Goal: Information Seeking & Learning: Learn about a topic

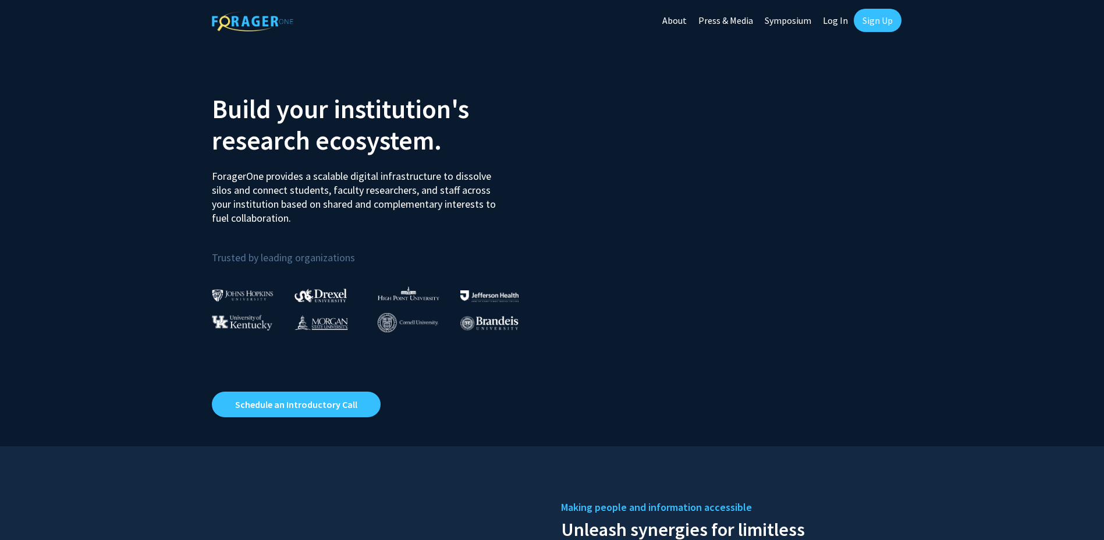
click at [838, 22] on link "Log In" at bounding box center [835, 20] width 37 height 41
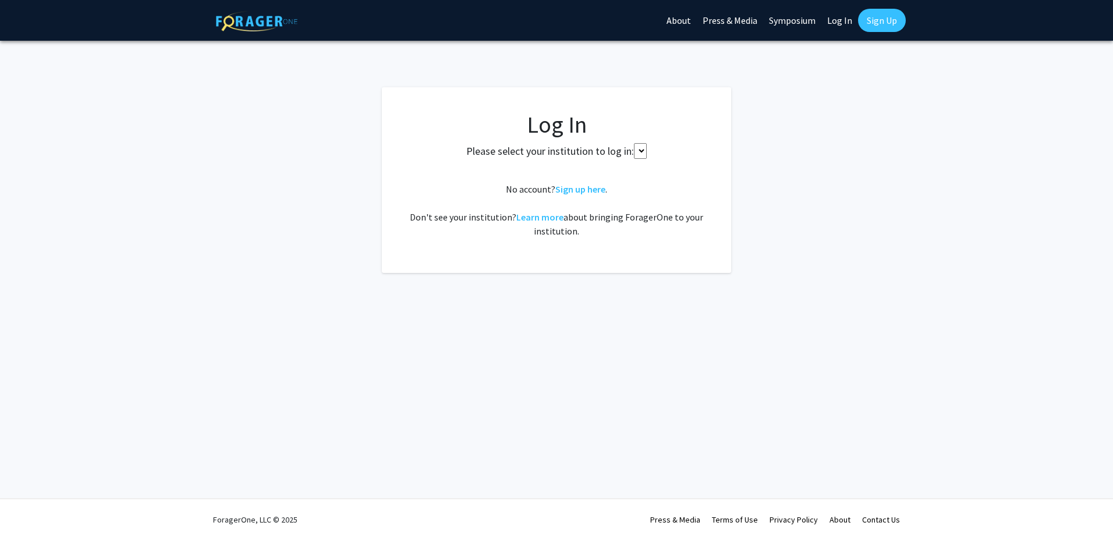
select select
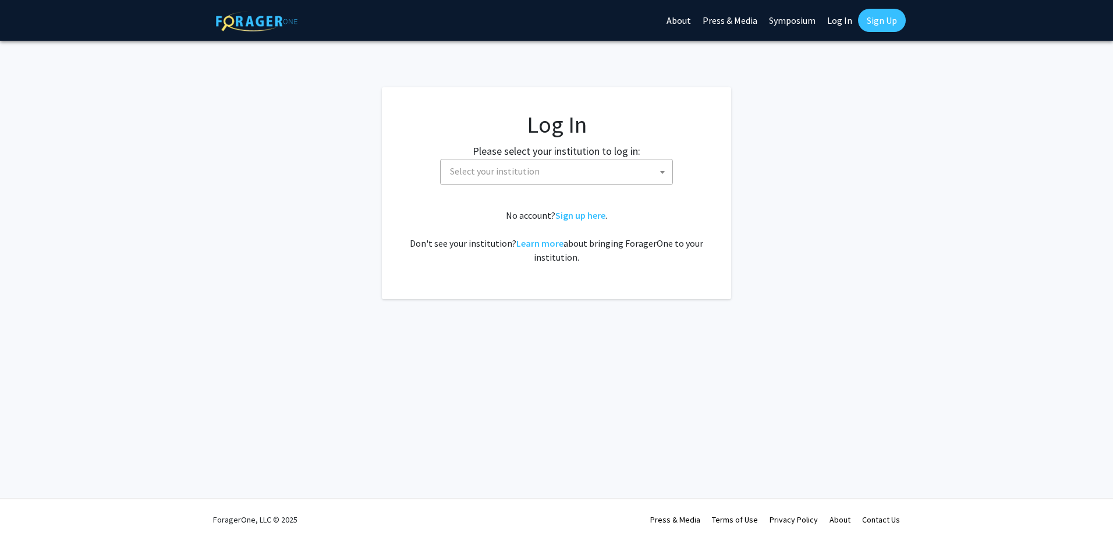
click at [644, 169] on span "Select your institution" at bounding box center [558, 171] width 227 height 24
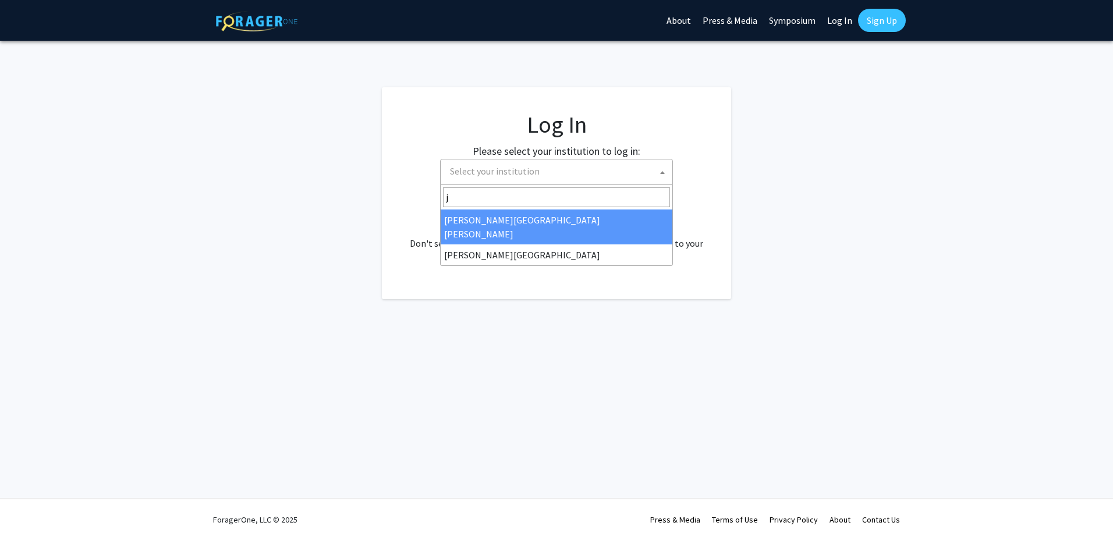
type input "jo"
select select "1"
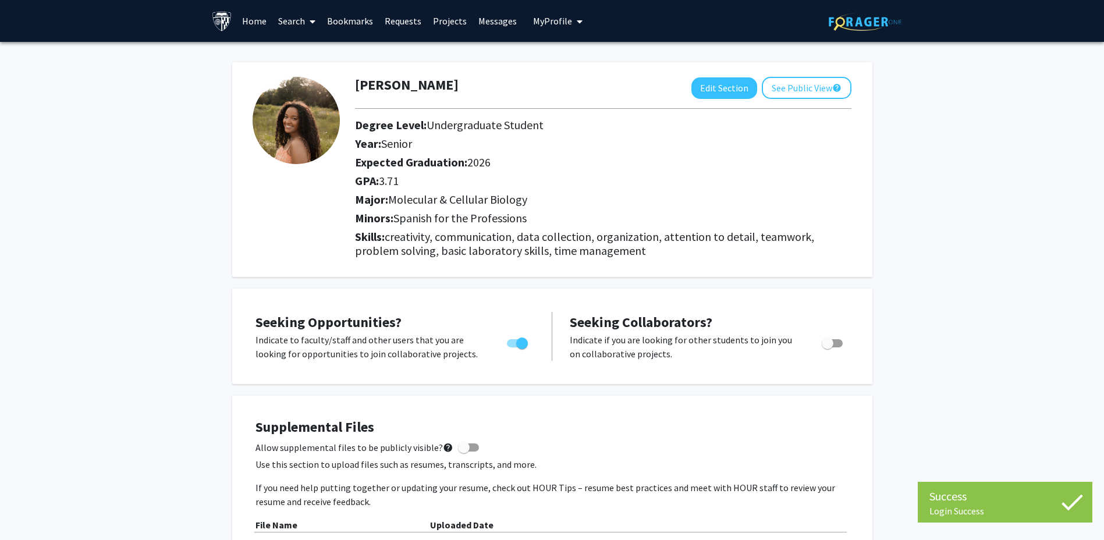
click at [445, 19] on link "Projects" at bounding box center [449, 21] width 45 height 41
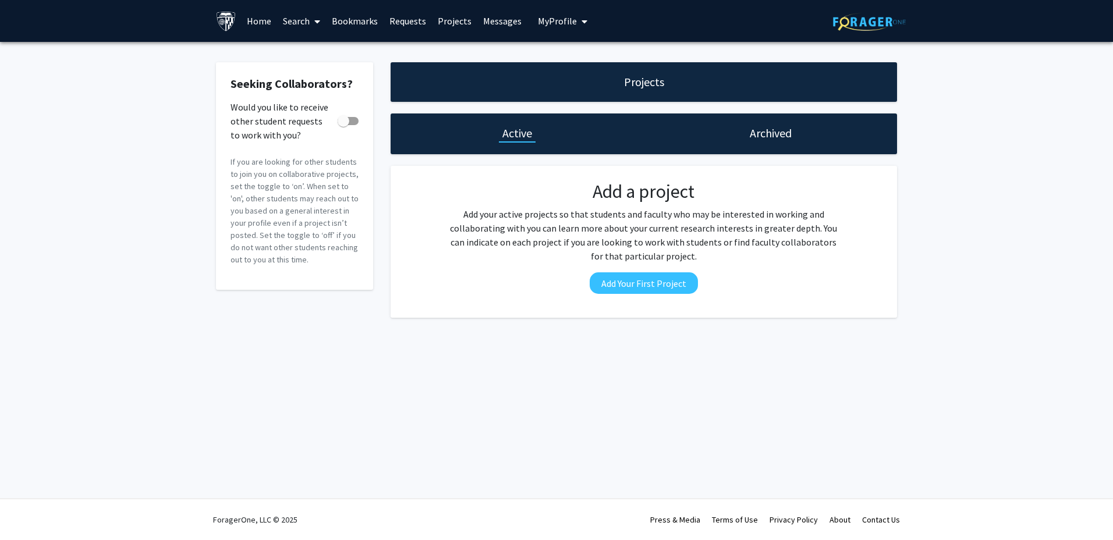
click at [260, 22] on link "Home" at bounding box center [259, 21] width 36 height 41
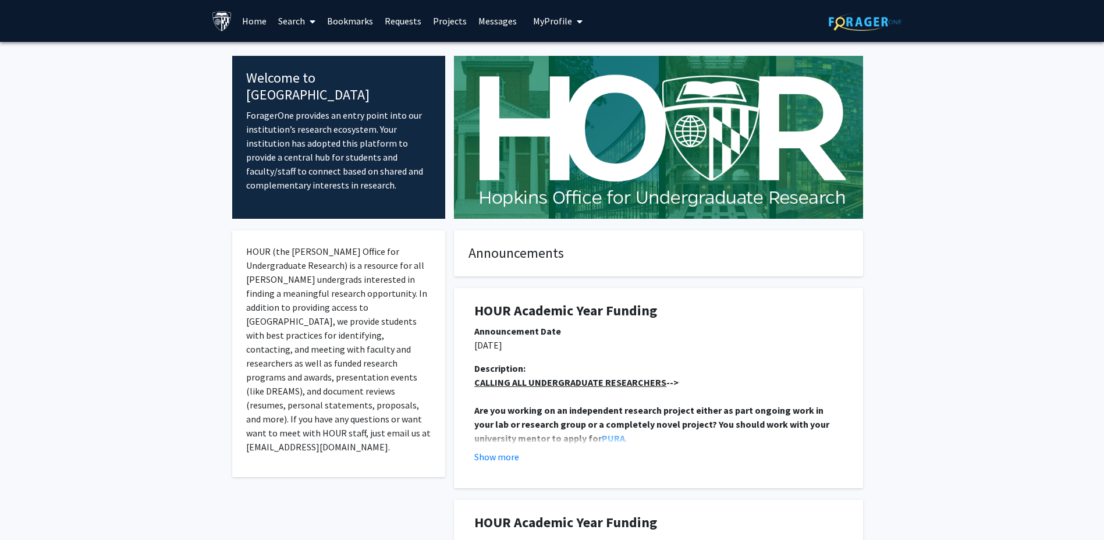
click at [288, 22] on link "Search" at bounding box center [296, 21] width 49 height 41
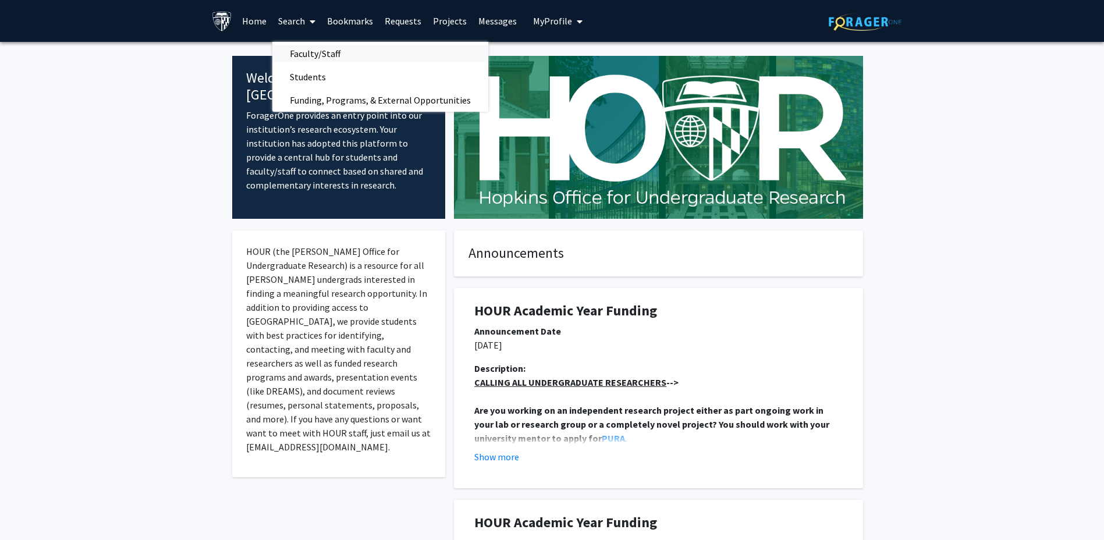
click at [306, 54] on span "Faculty/Staff" at bounding box center [315, 53] width 86 height 23
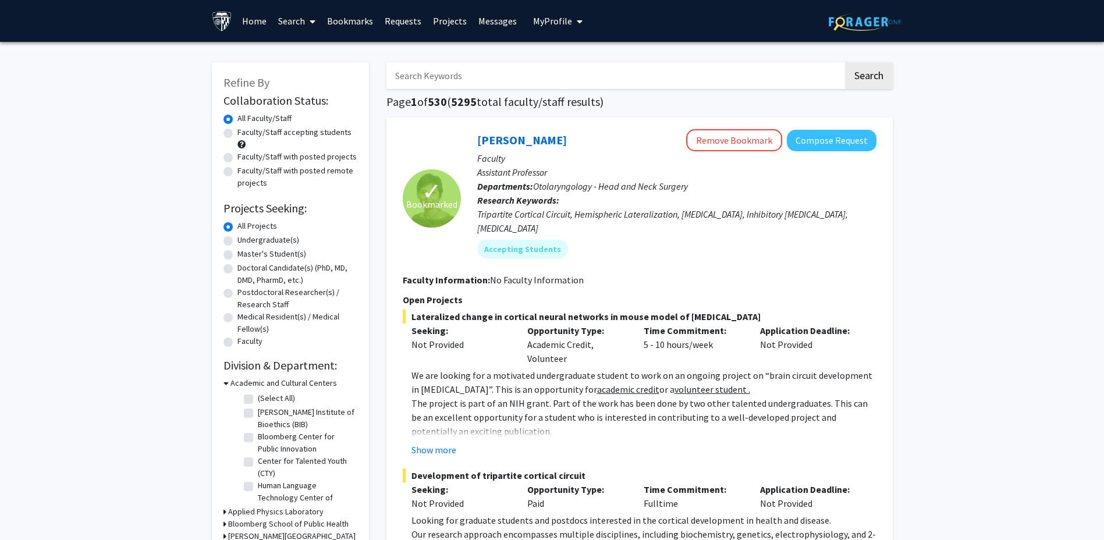
scroll to position [58, 0]
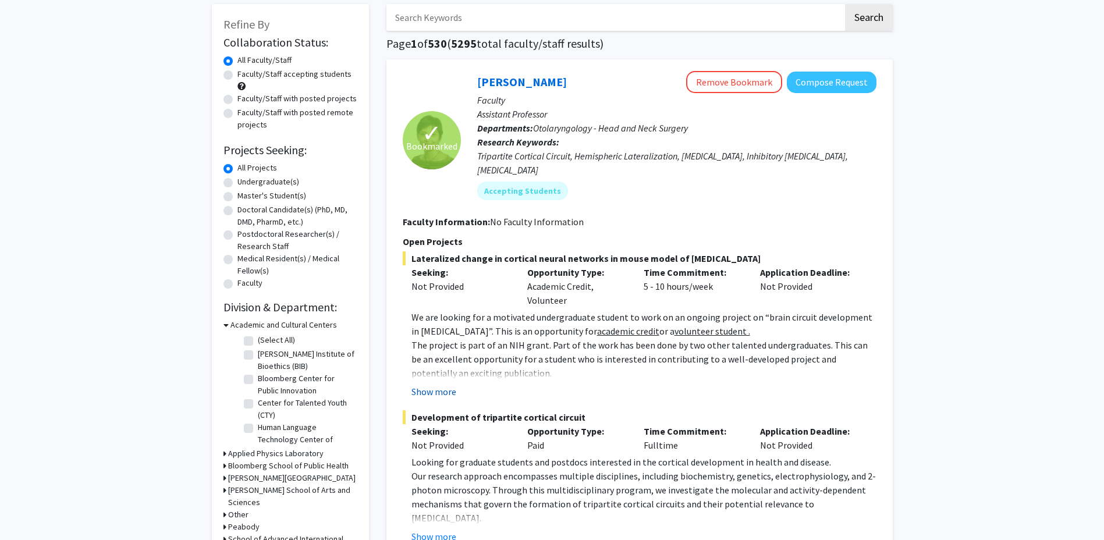
click at [446, 385] on button "Show more" at bounding box center [433, 392] width 45 height 14
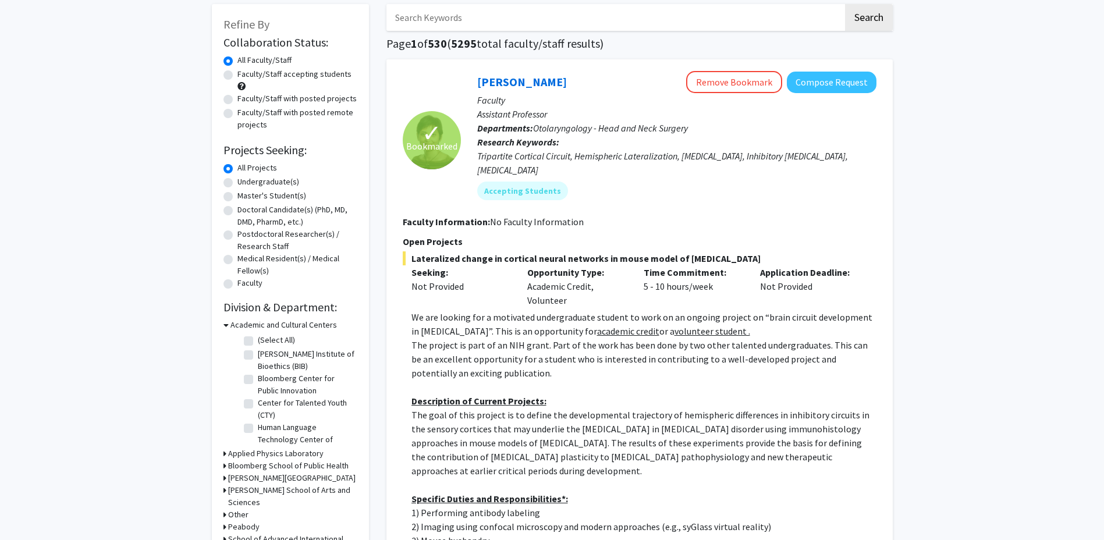
scroll to position [0, 0]
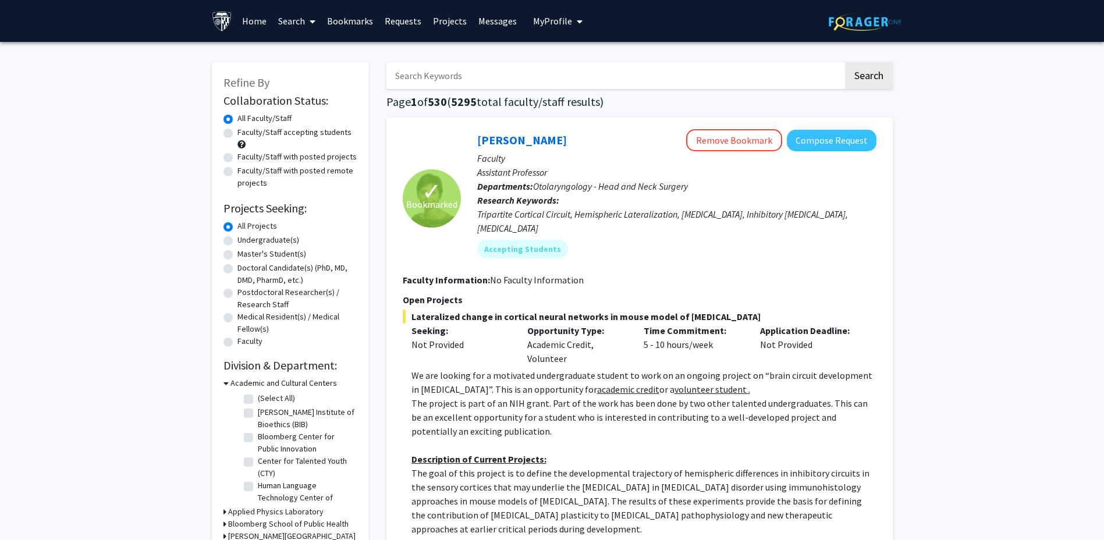
click at [343, 20] on link "Bookmarks" at bounding box center [350, 21] width 58 height 41
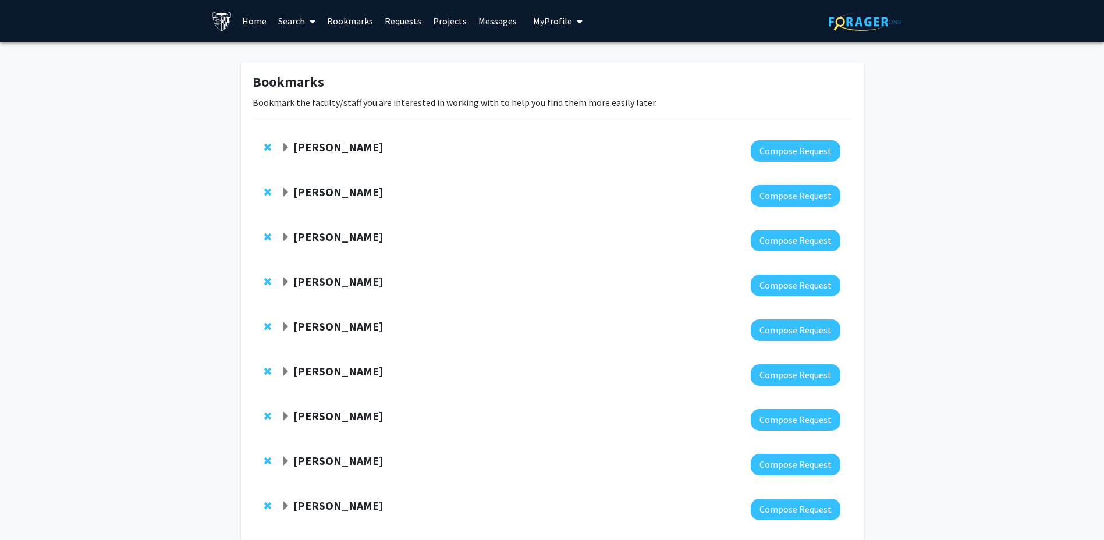
click at [353, 237] on strong "Michele Manahan" at bounding box center [338, 236] width 90 height 15
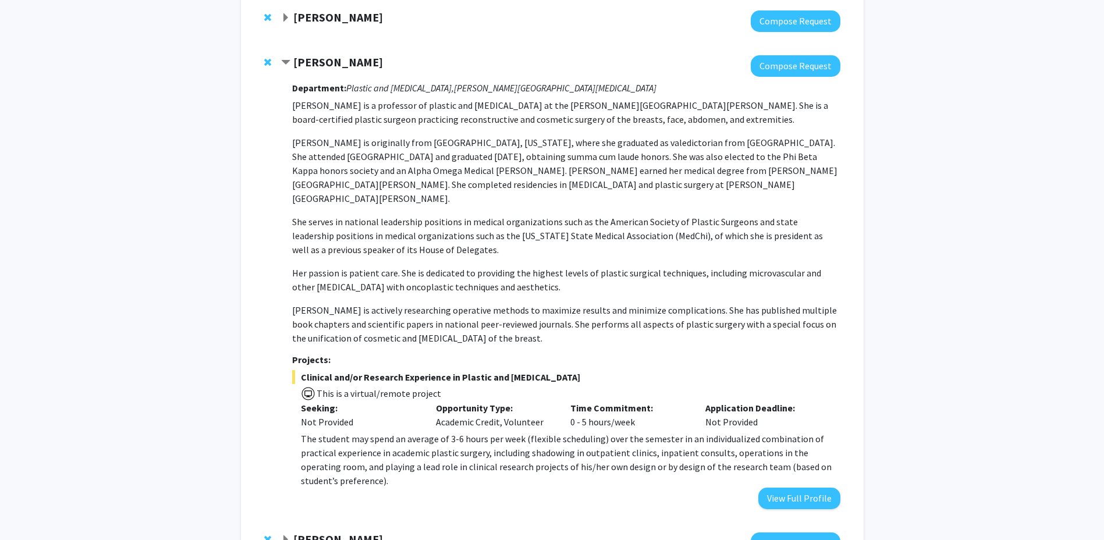
scroll to position [466, 0]
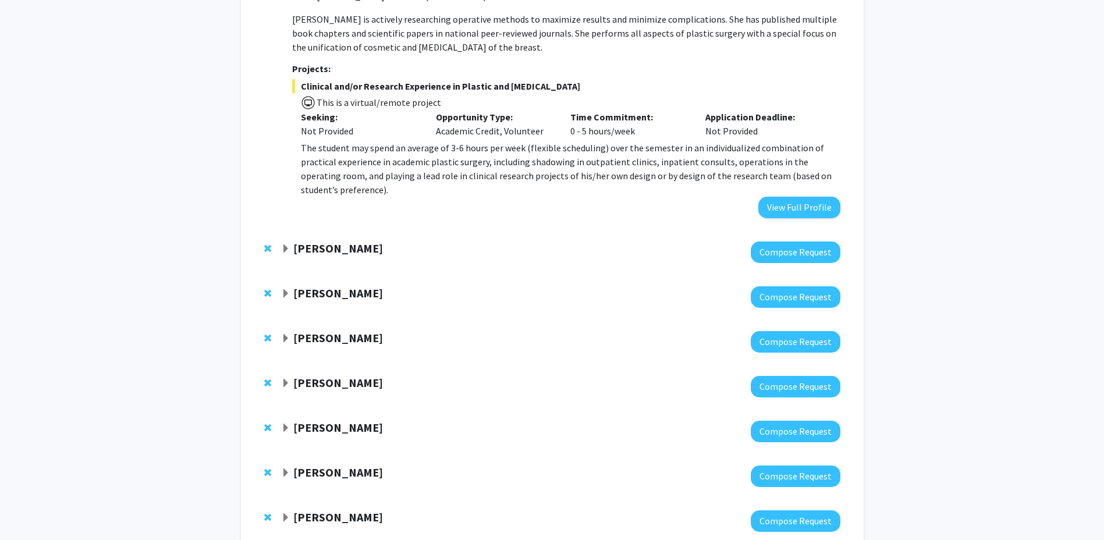
click at [356, 241] on strong "Michael Osmanski" at bounding box center [338, 248] width 90 height 15
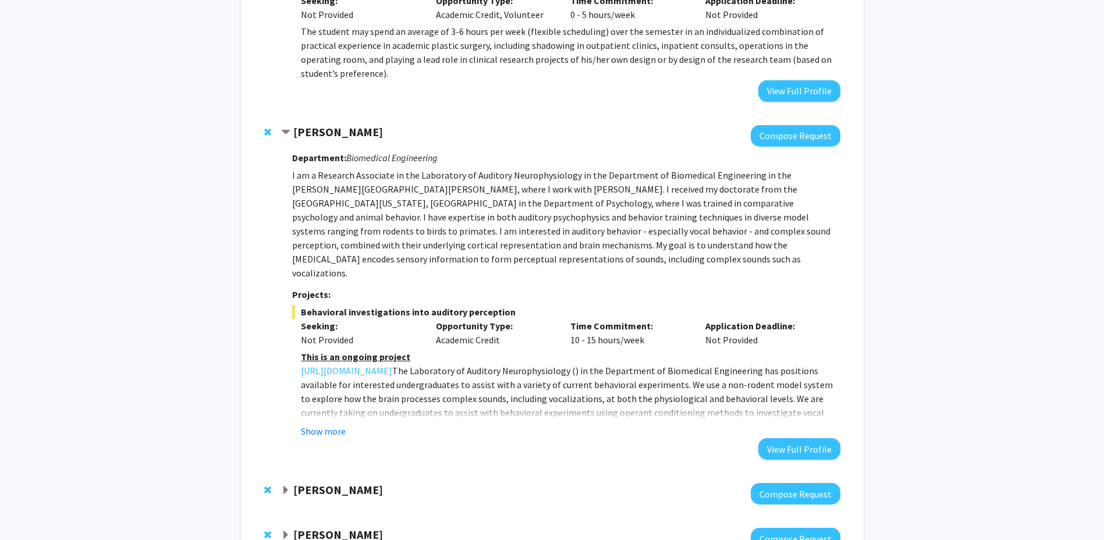
scroll to position [640, 0]
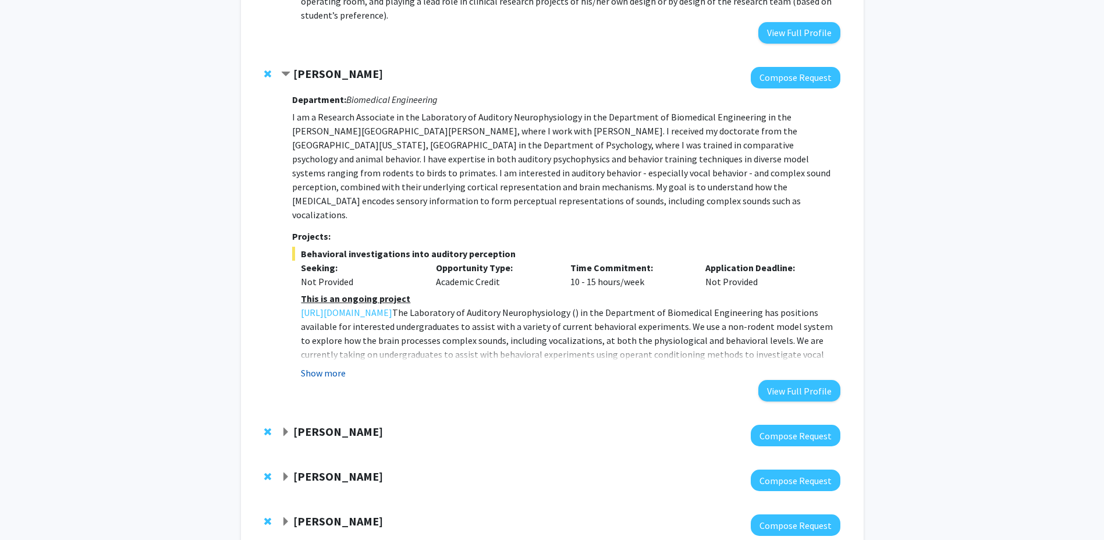
click at [332, 366] on button "Show more" at bounding box center [323, 373] width 45 height 14
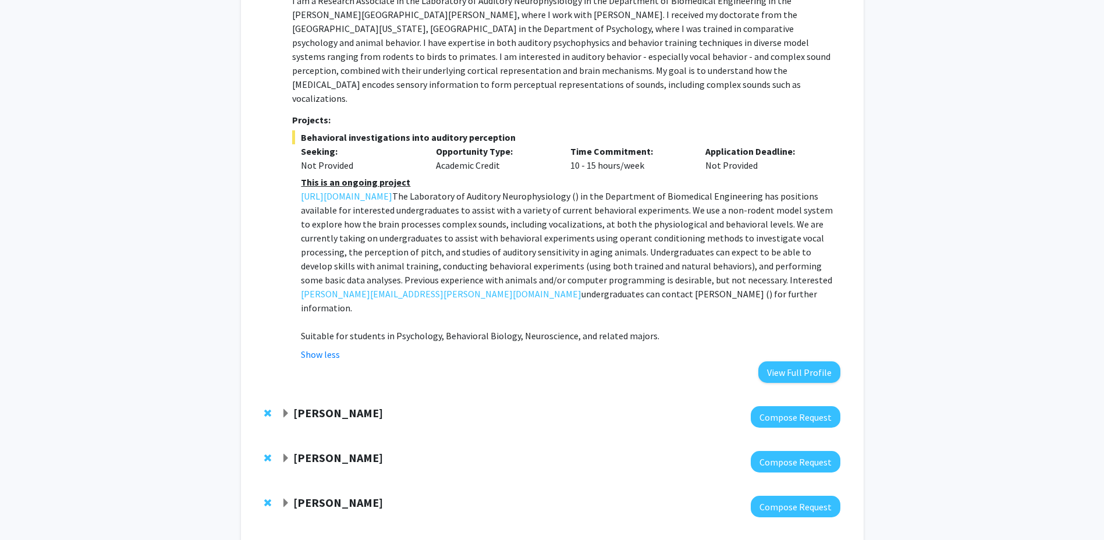
scroll to position [815, 0]
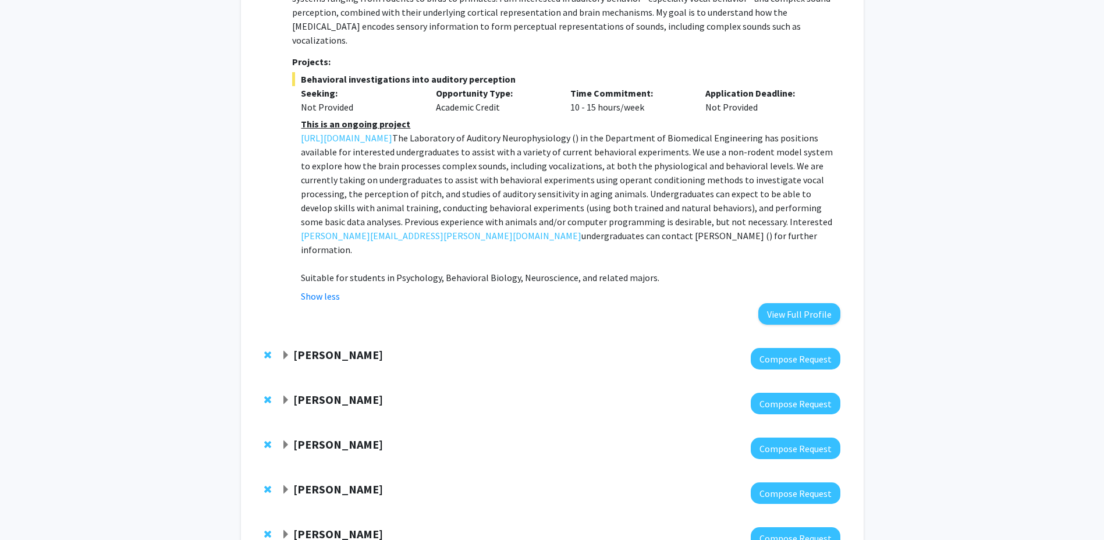
click at [350, 347] on strong "Karen Fleming" at bounding box center [338, 354] width 90 height 15
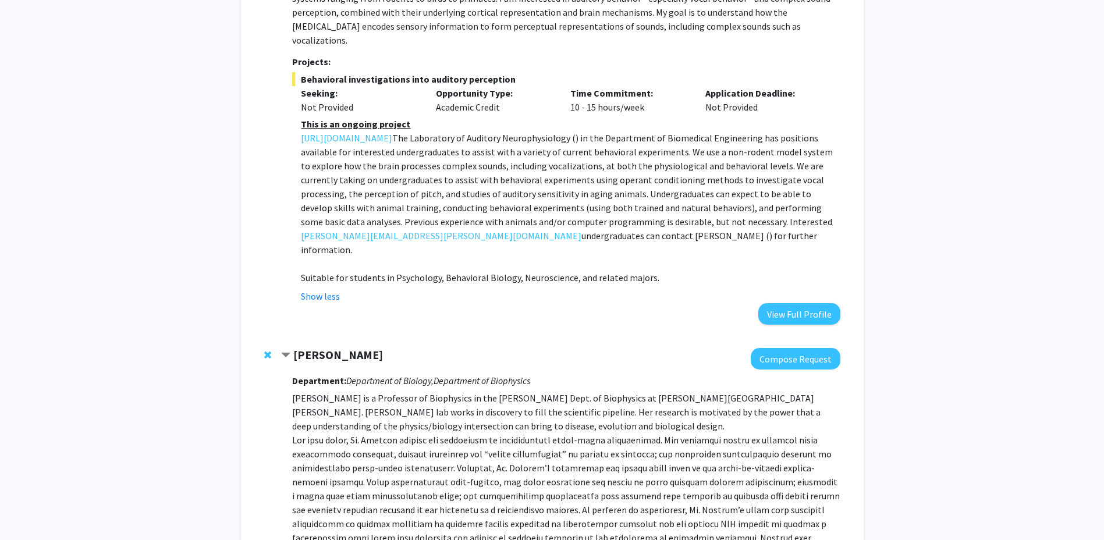
scroll to position [931, 0]
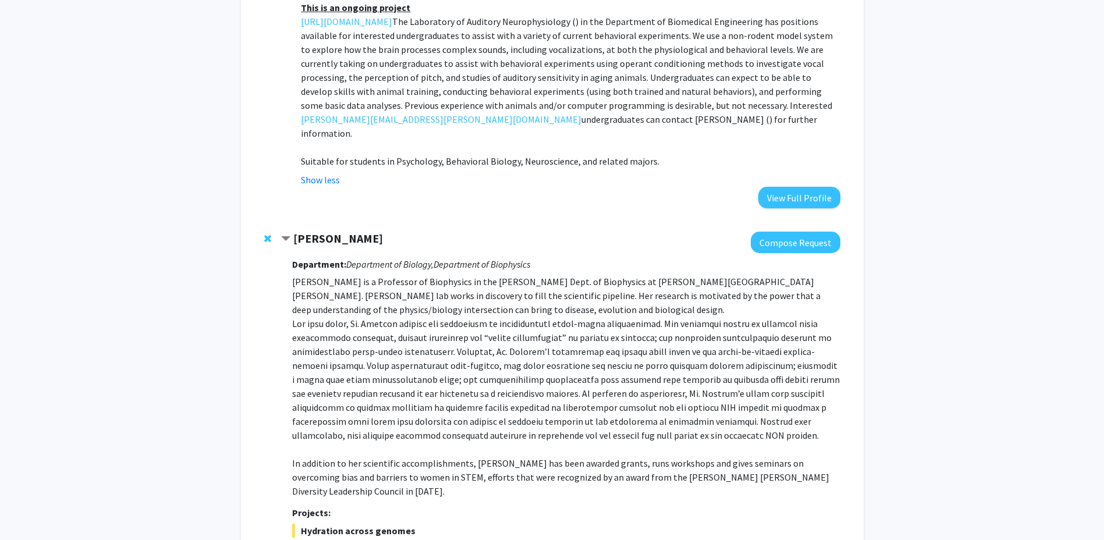
click at [340, 231] on strong "Karen Fleming" at bounding box center [338, 238] width 90 height 15
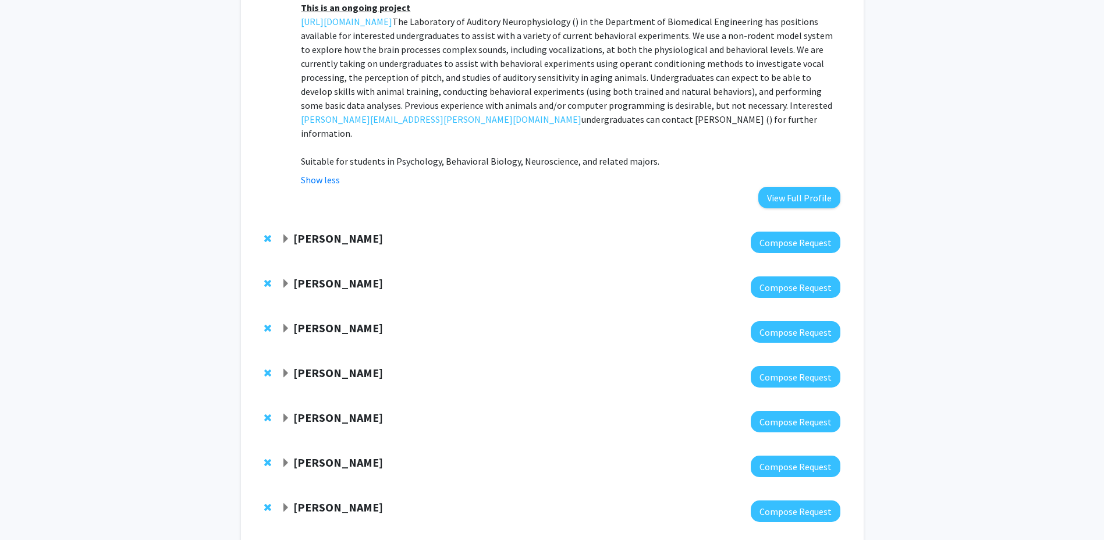
scroll to position [1090, 0]
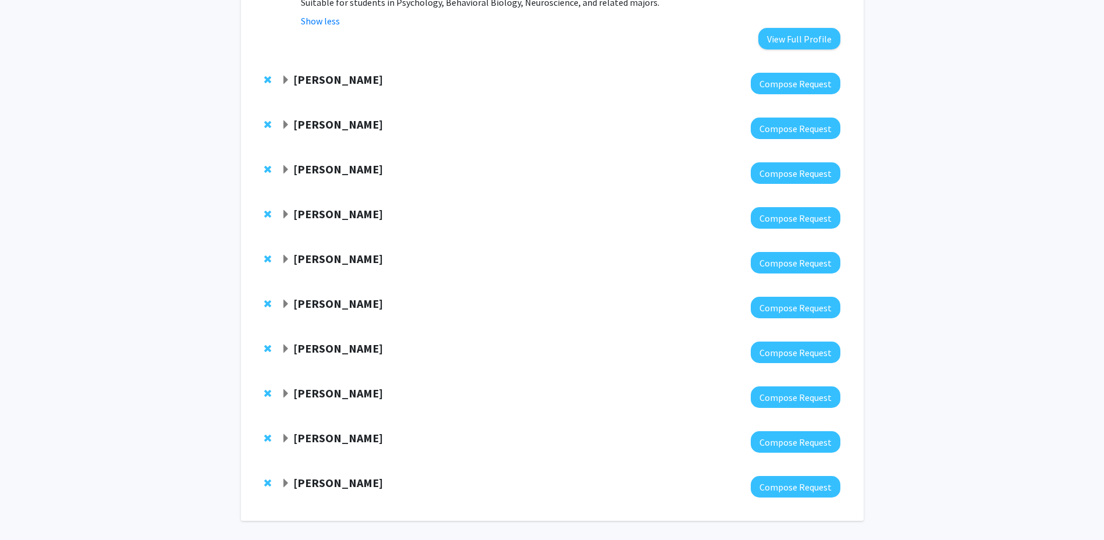
click at [355, 386] on strong "Yannis Paulus" at bounding box center [338, 393] width 90 height 15
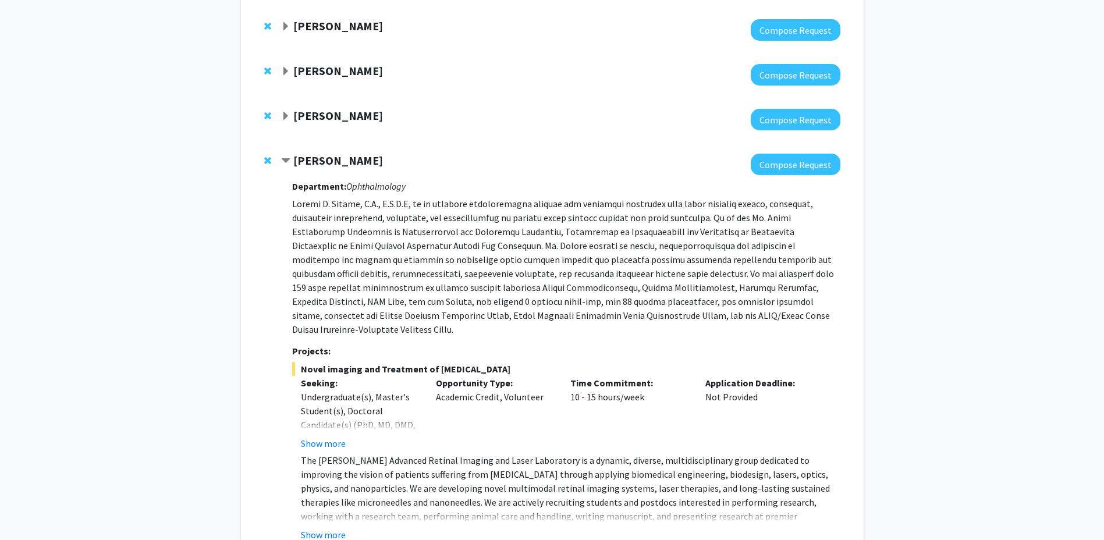
scroll to position [1381, 0]
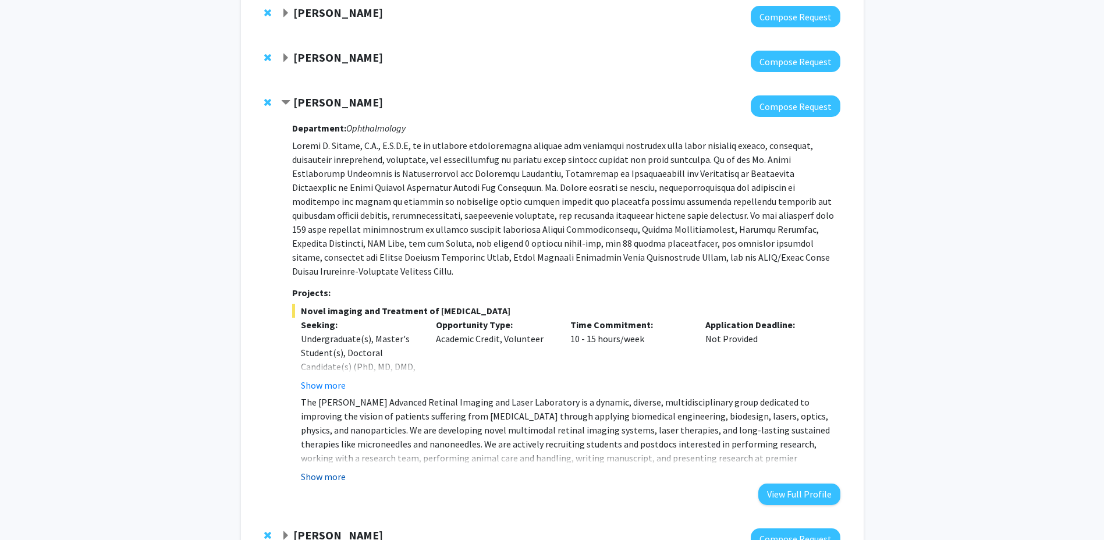
click at [341, 470] on button "Show more" at bounding box center [323, 477] width 45 height 14
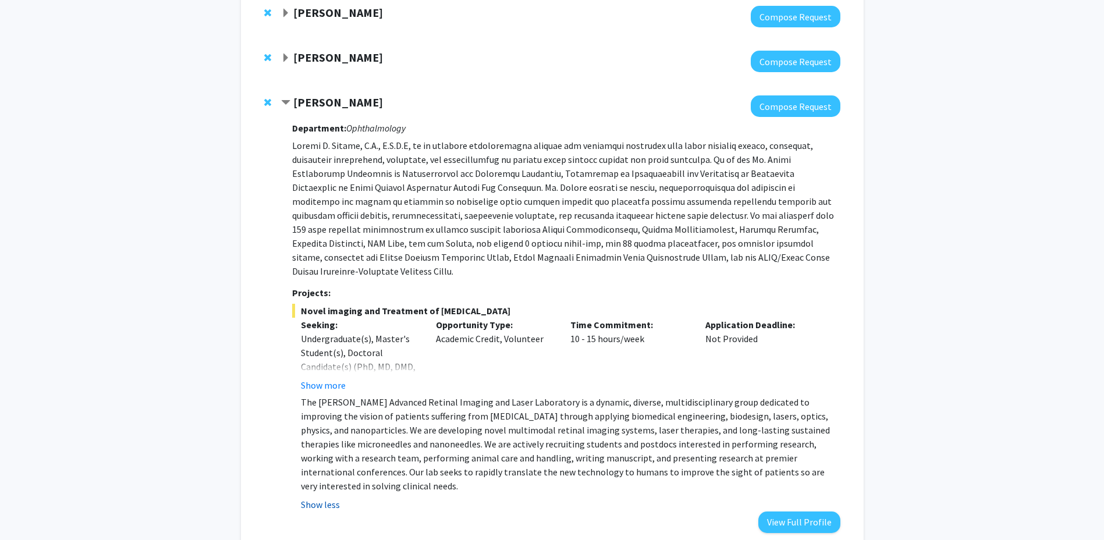
click at [325, 498] on button "Show less" at bounding box center [320, 505] width 39 height 14
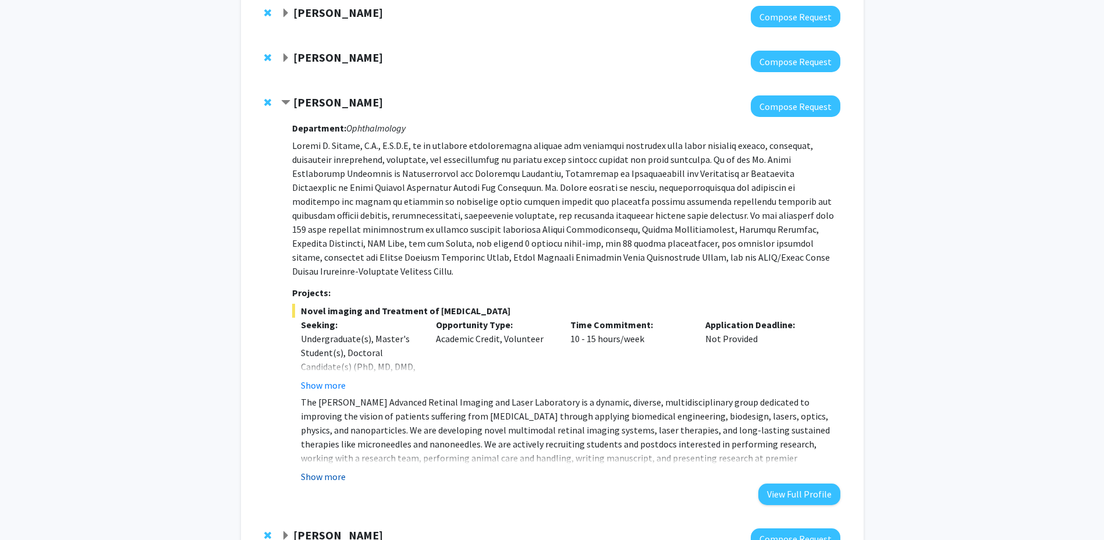
click at [338, 470] on button "Show more" at bounding box center [323, 477] width 45 height 14
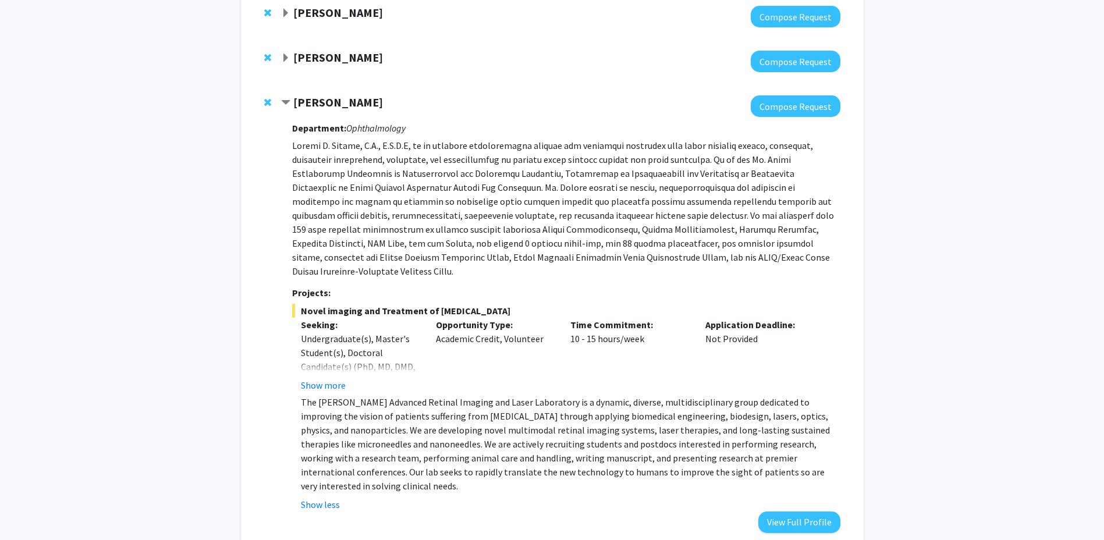
scroll to position [1439, 0]
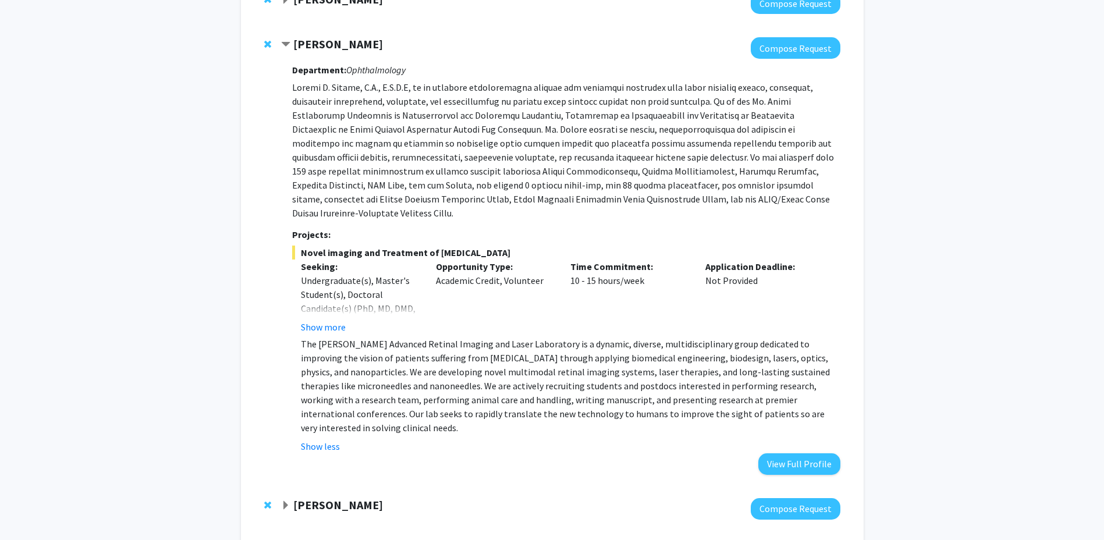
click at [334, 540] on strong "Bonnie Yeung-Luk" at bounding box center [338, 549] width 90 height 15
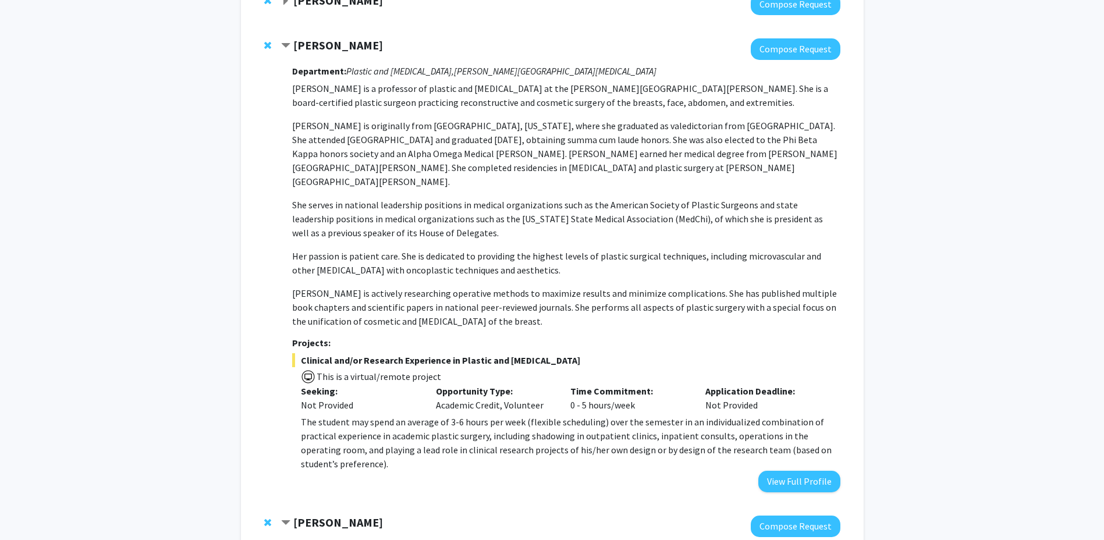
scroll to position [0, 0]
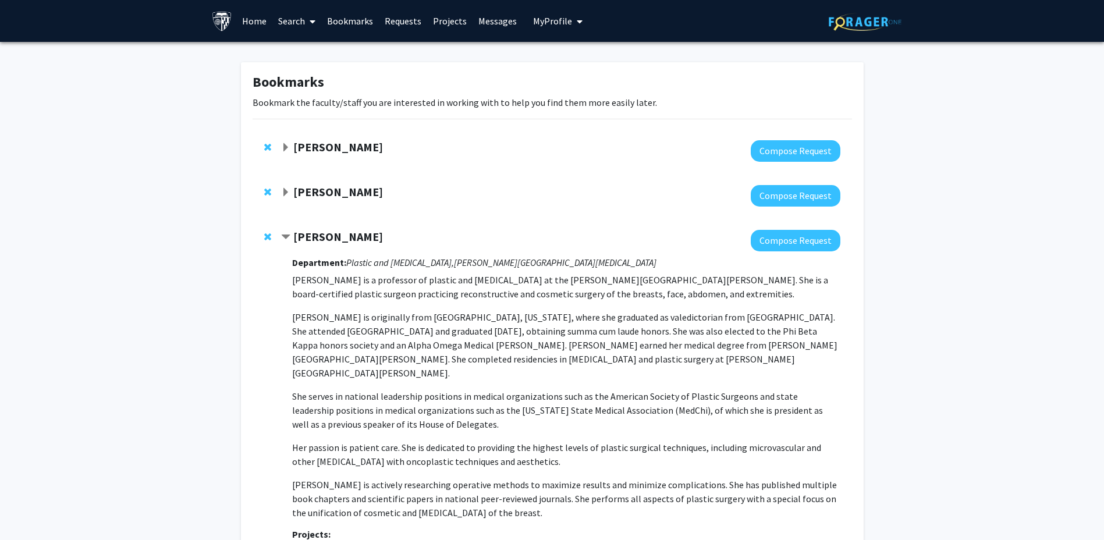
click at [303, 23] on link "Search" at bounding box center [296, 21] width 49 height 41
click at [320, 52] on span "Faculty/Staff" at bounding box center [315, 53] width 86 height 23
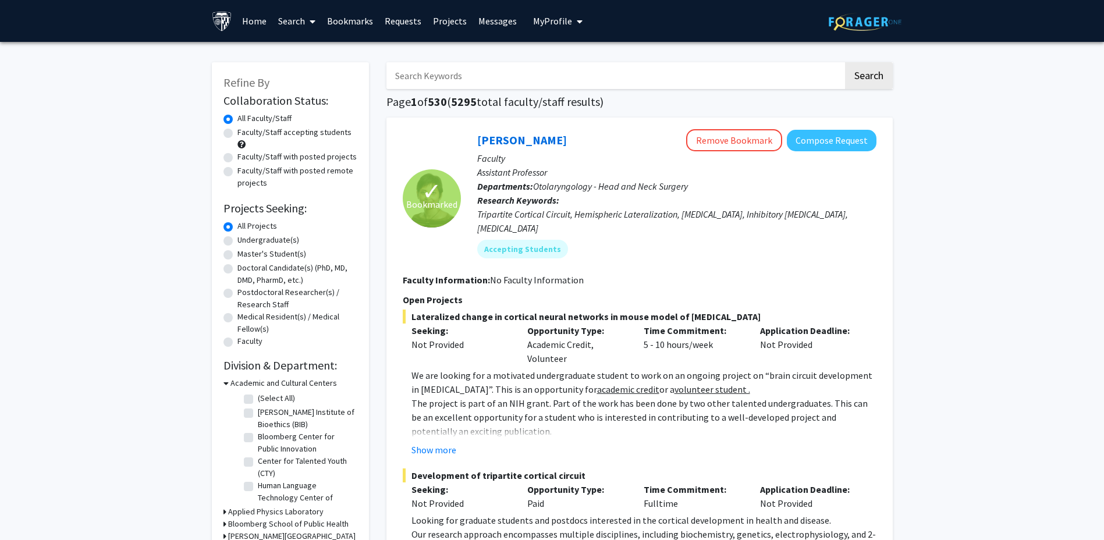
click at [237, 157] on label "Faculty/Staff with posted projects" at bounding box center [296, 157] width 119 height 12
click at [237, 157] on input "Faculty/Staff with posted projects" at bounding box center [241, 155] width 8 height 8
radio input "true"
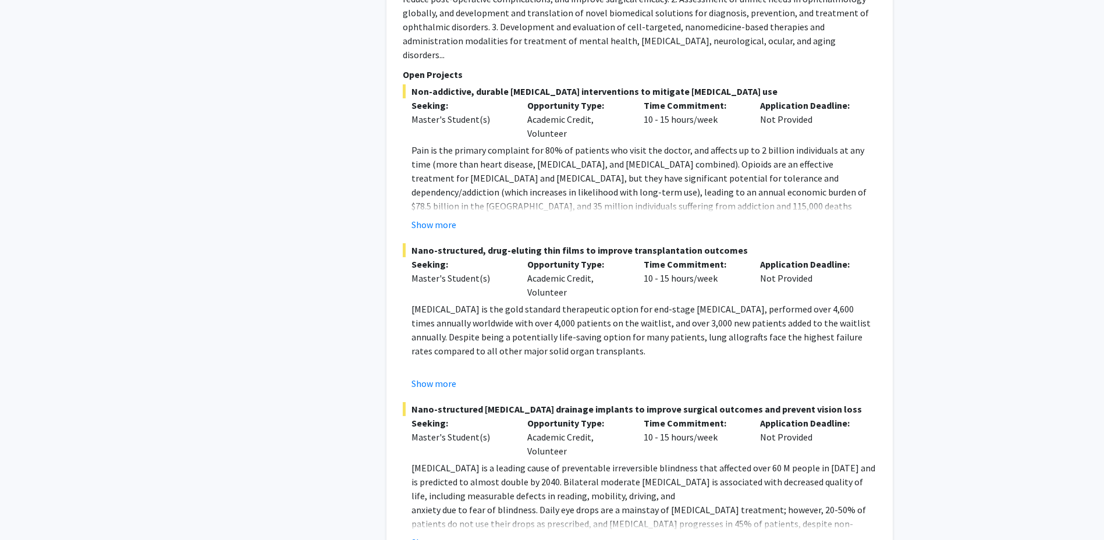
scroll to position [2677, 0]
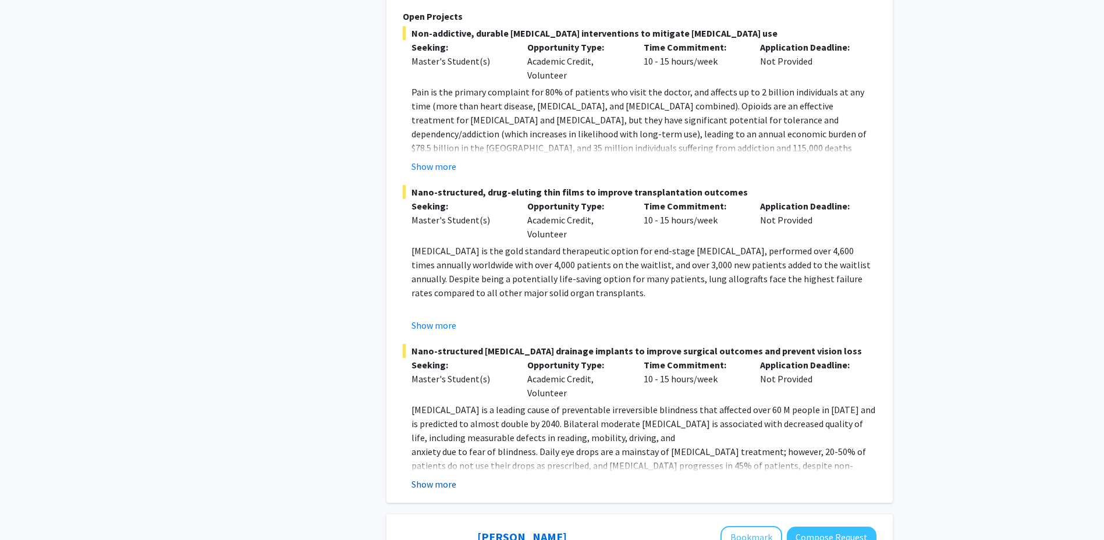
click at [441, 477] on button "Show more" at bounding box center [433, 484] width 45 height 14
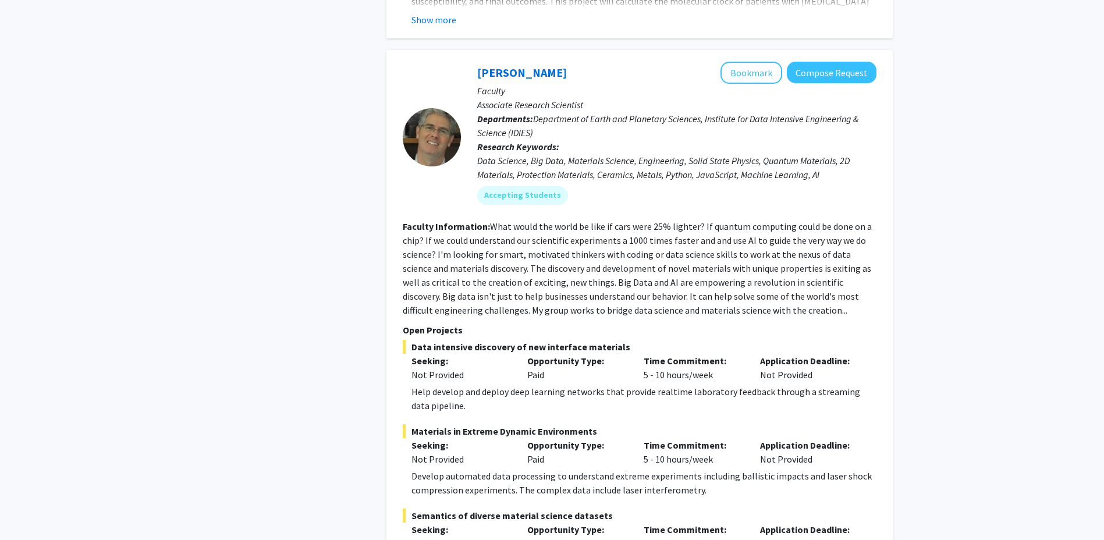
scroll to position [5587, 0]
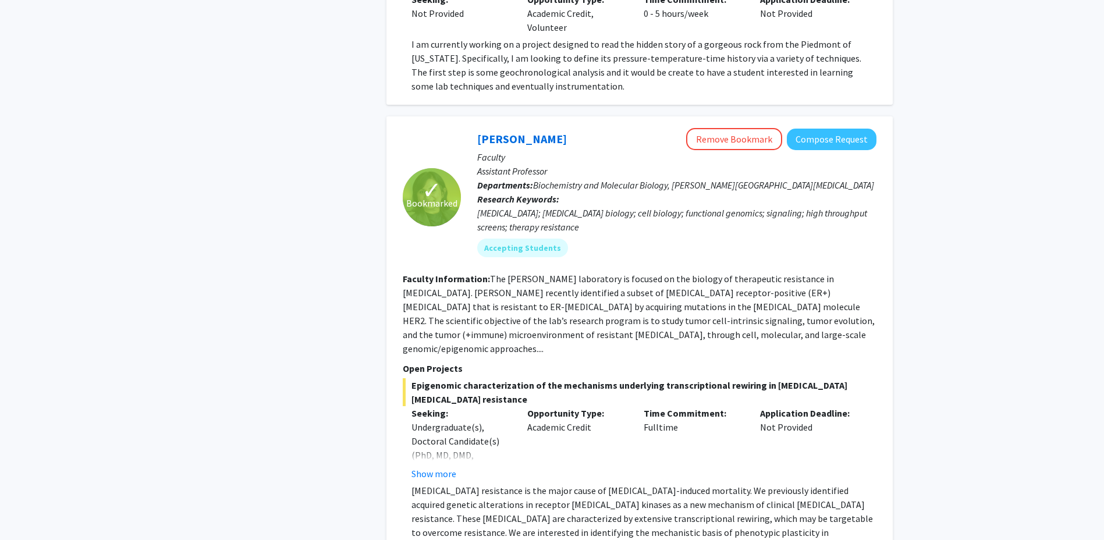
scroll to position [873, 0]
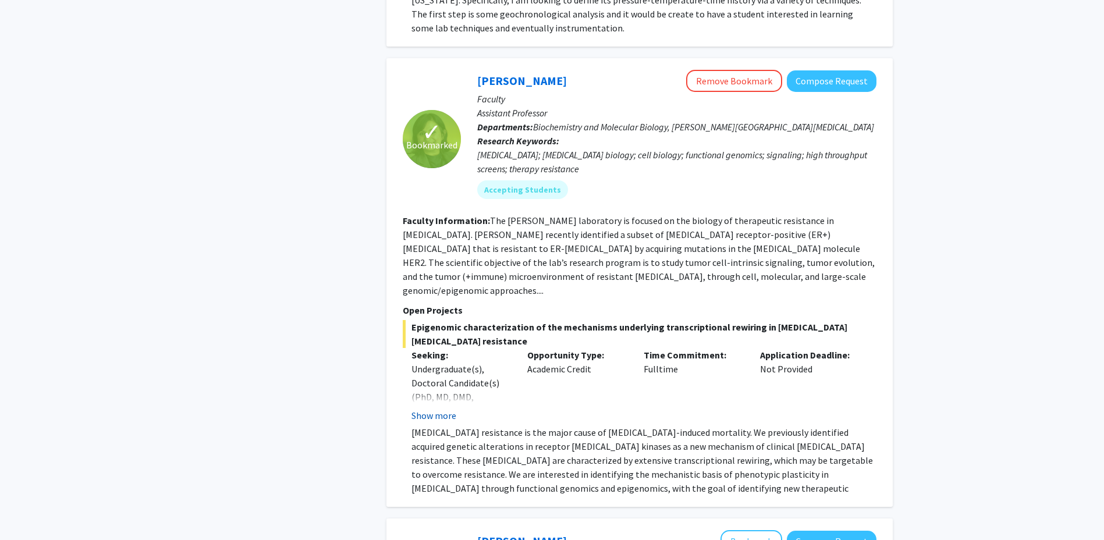
click at [446, 409] on button "Show more" at bounding box center [433, 416] width 45 height 14
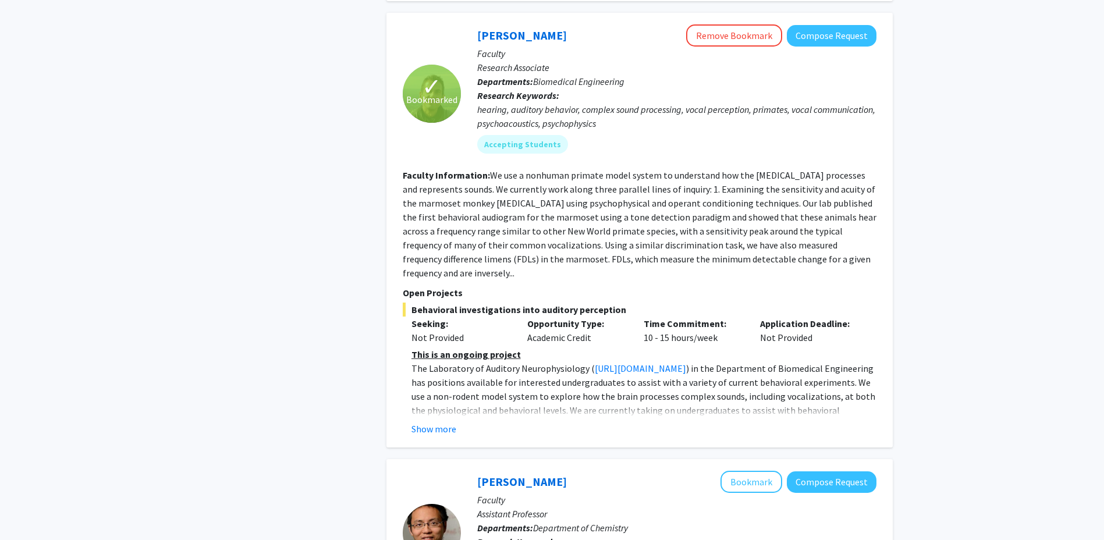
scroll to position [2561, 0]
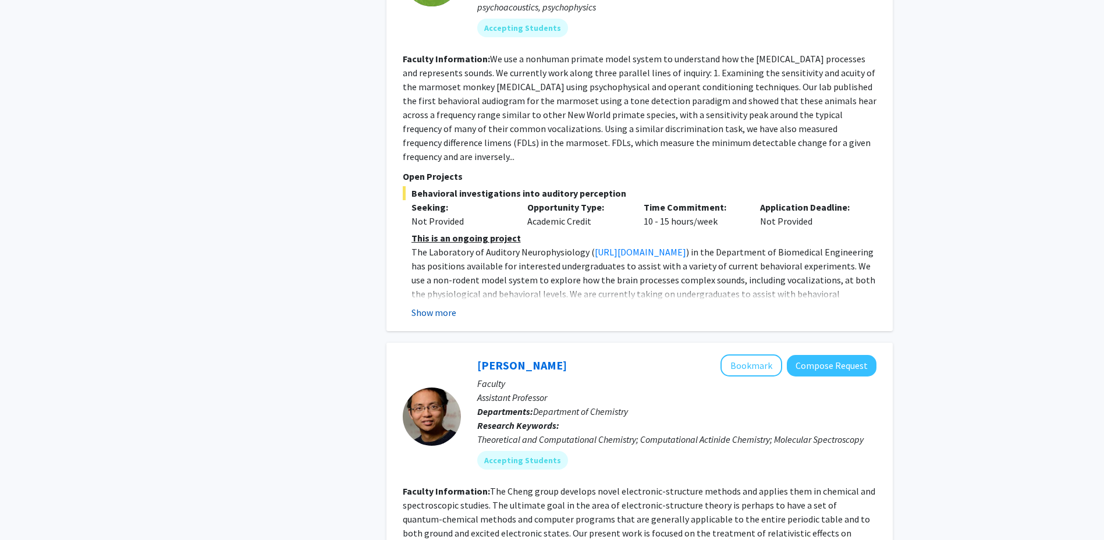
click at [438, 306] on button "Show more" at bounding box center [433, 313] width 45 height 14
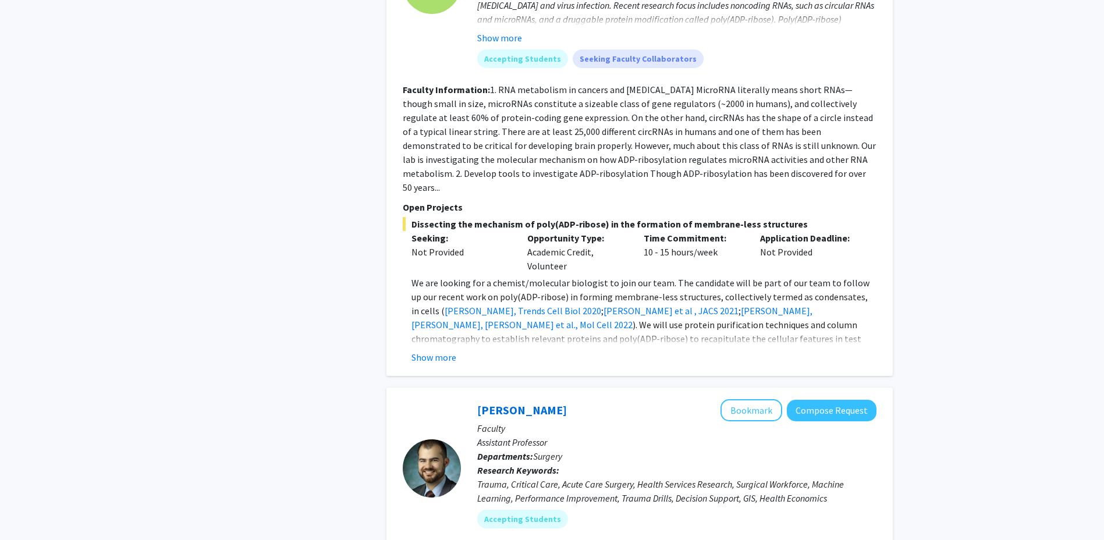
scroll to position [4307, 0]
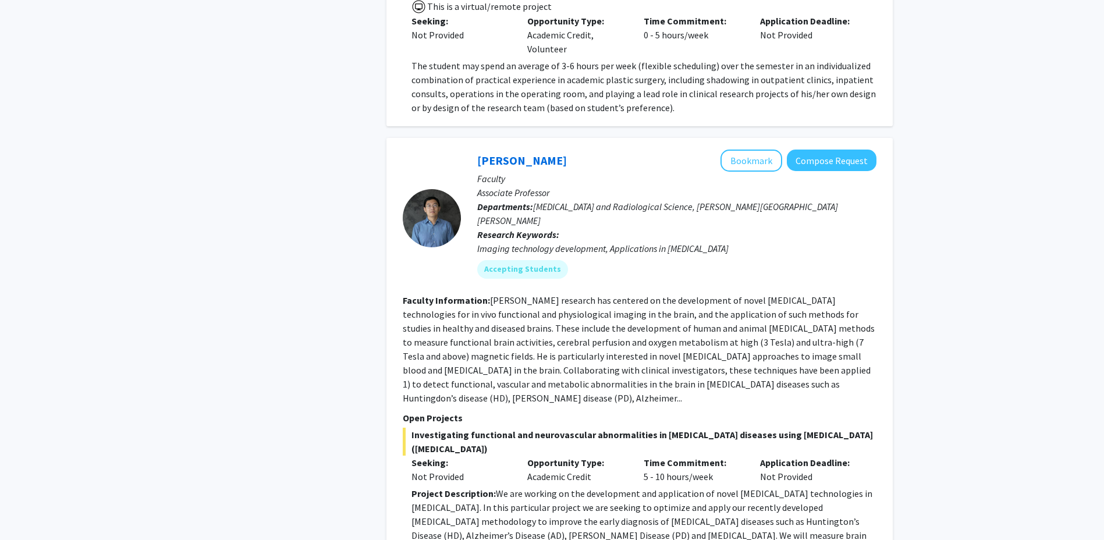
scroll to position [873, 0]
